Goal: Transaction & Acquisition: Register for event/course

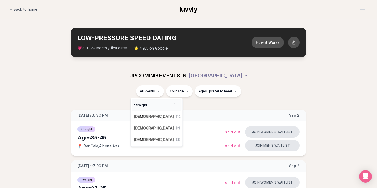
click at [157, 104] on div "Straight ( 50 )" at bounding box center [157, 105] width 50 height 12
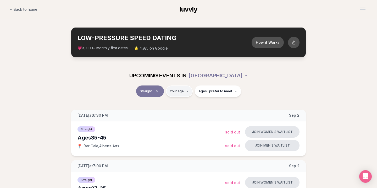
type input "**"
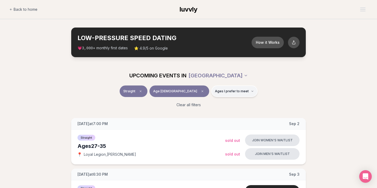
click at [226, 90] on span "Ages I prefer to meet" at bounding box center [232, 91] width 34 height 4
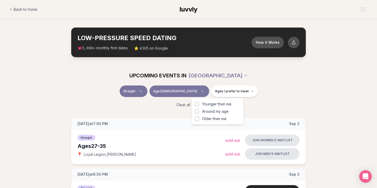
click at [197, 104] on button "Younger than me" at bounding box center [197, 104] width 4 height 4
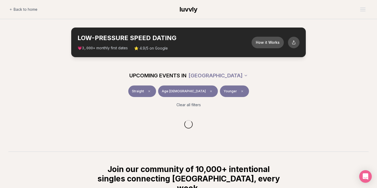
click at [265, 87] on div "Straight Age 30 Younger" at bounding box center [188, 92] width 293 height 14
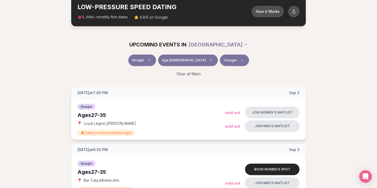
scroll to position [39, 0]
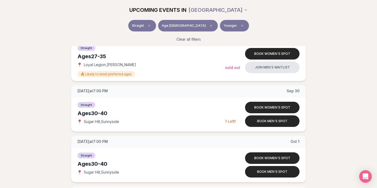
scroll to position [1004, 0]
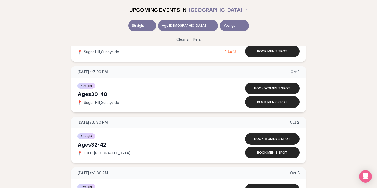
click at [221, 27] on button "Younger" at bounding box center [234, 26] width 29 height 12
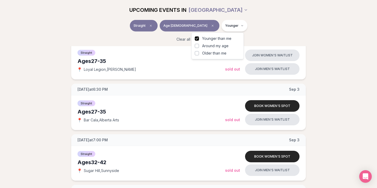
scroll to position [1004, 0]
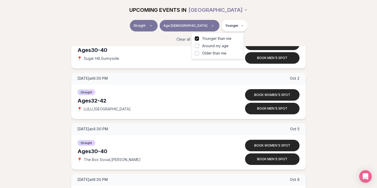
click at [197, 38] on button "Younger than me" at bounding box center [197, 38] width 4 height 4
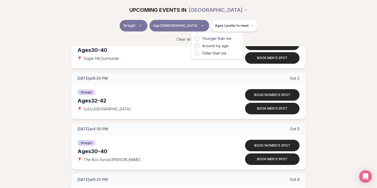
click at [196, 54] on button "Older than me" at bounding box center [197, 53] width 4 height 4
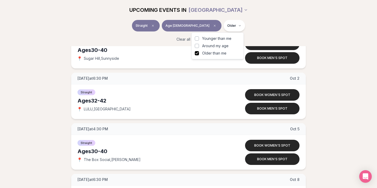
click at [271, 29] on div "Straight Age [DEMOGRAPHIC_DATA] Older" at bounding box center [188, 27] width 293 height 14
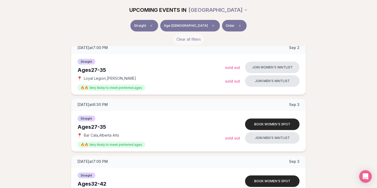
scroll to position [40, 0]
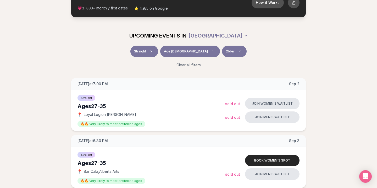
click at [222, 48] on button "Older" at bounding box center [234, 52] width 25 height 12
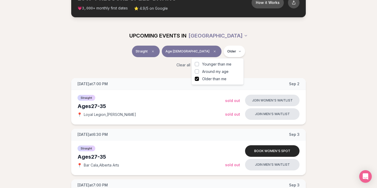
click at [197, 80] on button "Older than me" at bounding box center [197, 79] width 4 height 4
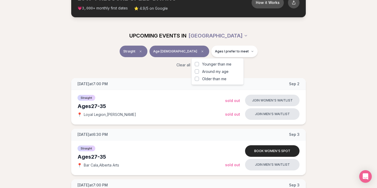
click at [271, 59] on div "Clear all filters" at bounding box center [188, 65] width 293 height 12
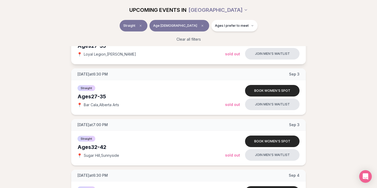
scroll to position [100, 0]
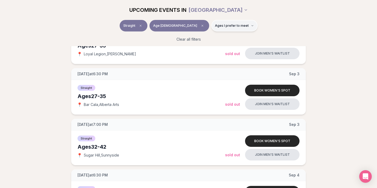
click at [226, 23] on button "Ages I prefer to meet" at bounding box center [234, 26] width 46 height 12
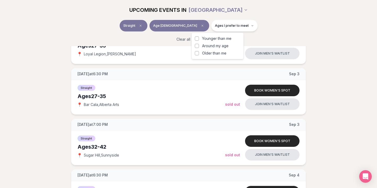
click at [207, 53] on span "Older than me" at bounding box center [214, 52] width 24 height 5
click at [199, 53] on button "Older than me" at bounding box center [197, 53] width 4 height 4
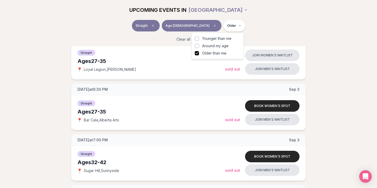
click at [281, 34] on div "Clear all filters" at bounding box center [188, 39] width 293 height 12
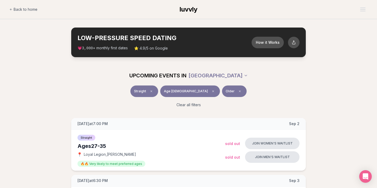
click at [222, 88] on button "Older" at bounding box center [234, 91] width 25 height 12
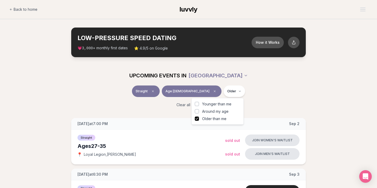
click at [216, 103] on span "Younger than me" at bounding box center [216, 103] width 29 height 5
click at [199, 103] on button "Younger than me" at bounding box center [197, 104] width 4 height 4
click at [206, 116] on span "Older than me" at bounding box center [214, 118] width 24 height 5
click at [199, 116] on button "Older than me" at bounding box center [197, 118] width 4 height 4
click at [282, 100] on div "Clear all filters" at bounding box center [188, 105] width 293 height 12
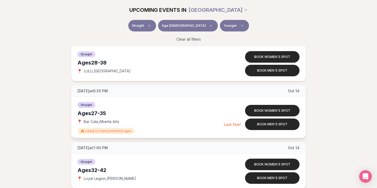
scroll to position [1287, 0]
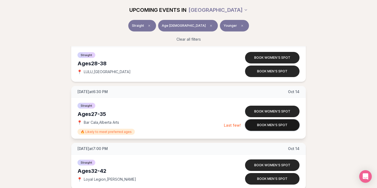
click at [265, 125] on button "Book men's spot" at bounding box center [272, 125] width 54 height 12
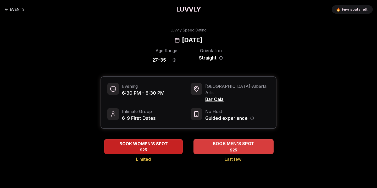
click at [240, 140] on span "BOOK MEN'S SPOT" at bounding box center [233, 143] width 43 height 6
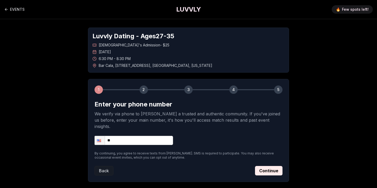
click at [140, 135] on input "**" at bounding box center [133, 139] width 78 height 9
type input "**********"
click at [271, 166] on button "Continue" at bounding box center [268, 170] width 27 height 9
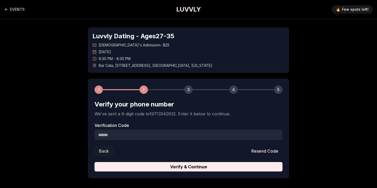
click at [208, 135] on input "Verification Code" at bounding box center [188, 134] width 188 height 10
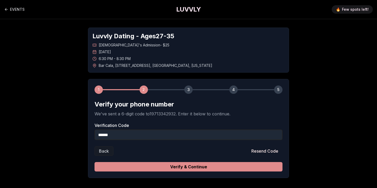
type input "******"
click at [211, 167] on button "Verify & Continue" at bounding box center [188, 166] width 188 height 9
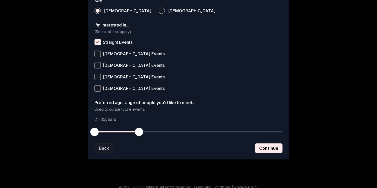
scroll to position [207, 0]
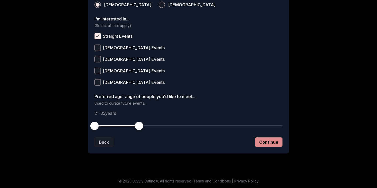
click at [271, 144] on button "Continue" at bounding box center [268, 141] width 27 height 9
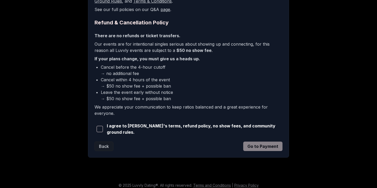
scroll to position [117, 0]
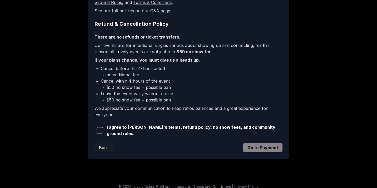
click at [103, 130] on span "button" at bounding box center [100, 130] width 6 height 6
click at [268, 150] on button "Go to Payment" at bounding box center [262, 147] width 39 height 9
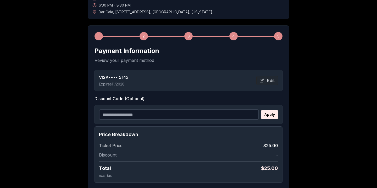
scroll to position [7, 0]
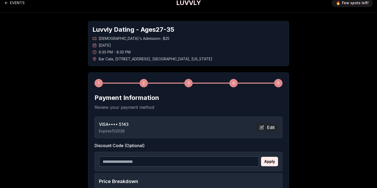
click at [266, 125] on button "Edit" at bounding box center [267, 126] width 22 height 9
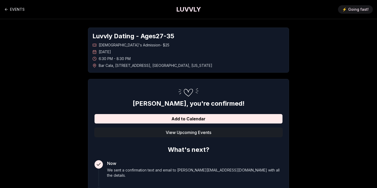
click at [140, 134] on button "View Upcoming Events" at bounding box center [188, 131] width 188 height 9
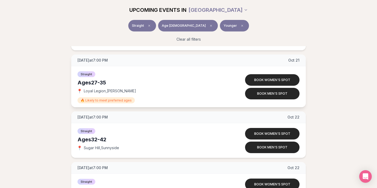
scroll to position [1626, 0]
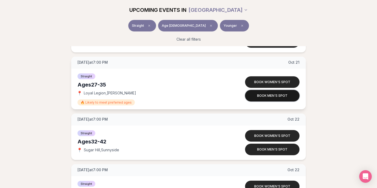
click at [257, 92] on button "Book men's spot" at bounding box center [272, 96] width 54 height 12
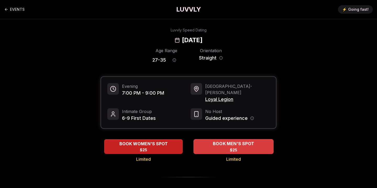
click at [223, 140] on span "BOOK MEN'S SPOT" at bounding box center [233, 143] width 43 height 6
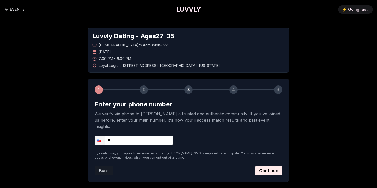
click at [128, 135] on input "**" at bounding box center [133, 139] width 78 height 9
type input "**********"
click at [210, 135] on div "**********" at bounding box center [188, 139] width 188 height 9
click at [269, 166] on button "Continue" at bounding box center [268, 170] width 27 height 9
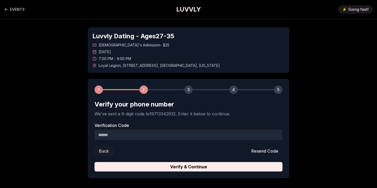
click at [188, 135] on input "Verification Code" at bounding box center [188, 134] width 188 height 10
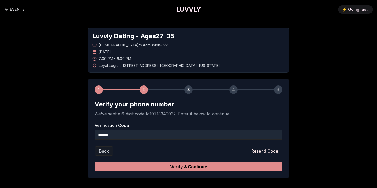
type input "******"
click at [177, 165] on button "Verify & Continue" at bounding box center [188, 166] width 188 height 9
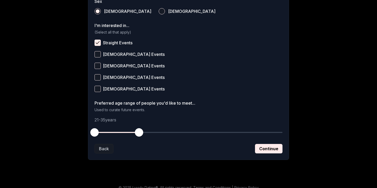
scroll to position [207, 0]
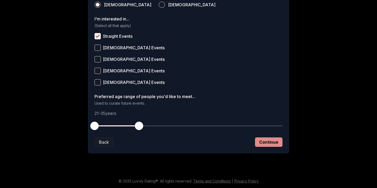
click at [276, 140] on button "Continue" at bounding box center [268, 141] width 27 height 9
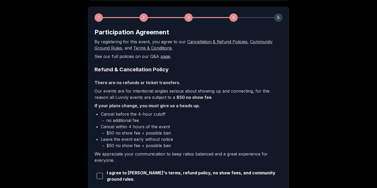
scroll to position [72, 0]
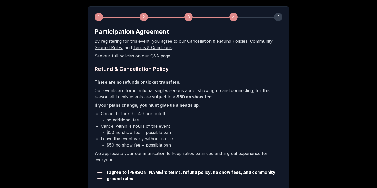
click at [102, 176] on span "button" at bounding box center [100, 175] width 6 height 6
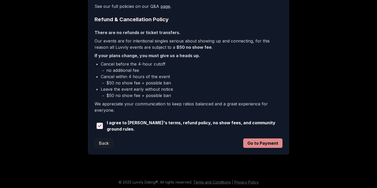
click at [262, 141] on button "Go to Payment" at bounding box center [262, 142] width 39 height 9
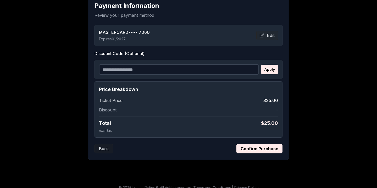
scroll to position [98, 0]
click at [256, 148] on button "Confirm Purchase" at bounding box center [259, 148] width 46 height 9
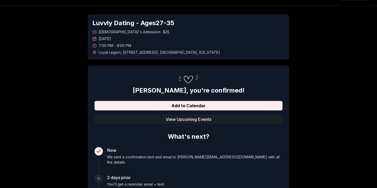
scroll to position [0, 0]
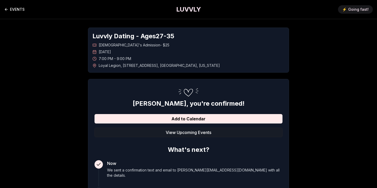
click at [21, 8] on link "EVENTS" at bounding box center [14, 9] width 20 height 10
